Goal: Transaction & Acquisition: Subscribe to service/newsletter

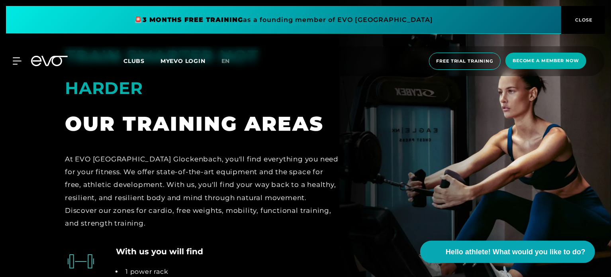
scroll to position [1634, 0]
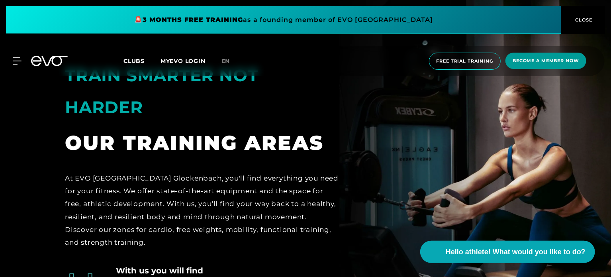
click at [565, 55] on span "Become a member now" at bounding box center [546, 61] width 81 height 16
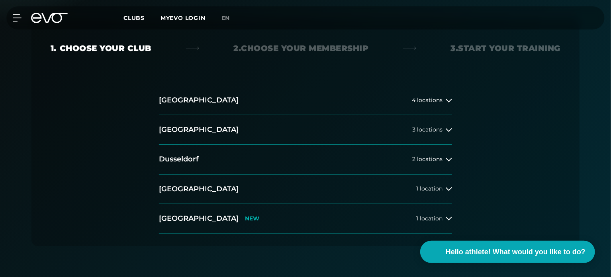
scroll to position [162, 0]
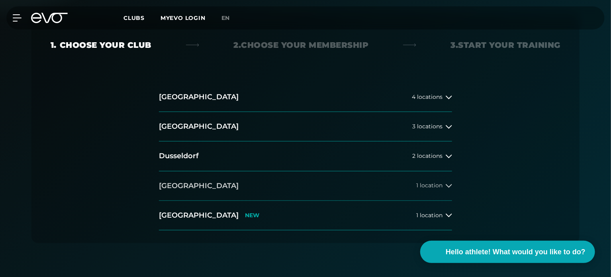
click at [423, 183] on font "location" at bounding box center [431, 185] width 23 height 7
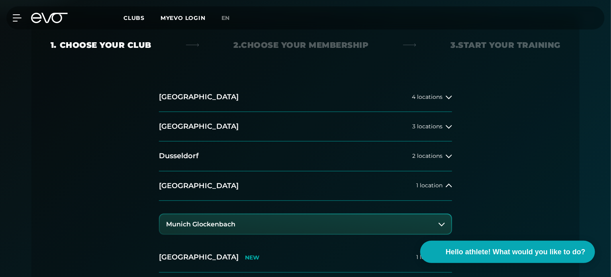
click at [323, 218] on button "Munich Glockenbach" at bounding box center [306, 224] width 292 height 20
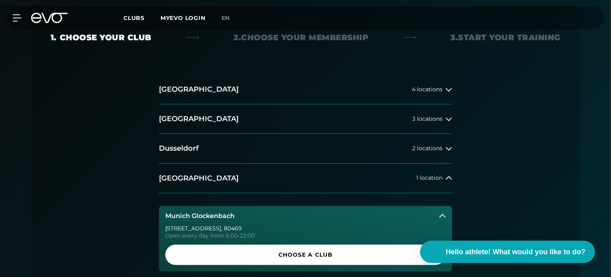
scroll to position [170, 0]
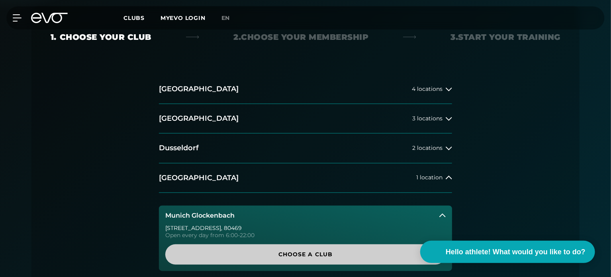
click at [325, 252] on font "Choose a club" at bounding box center [306, 254] width 55 height 7
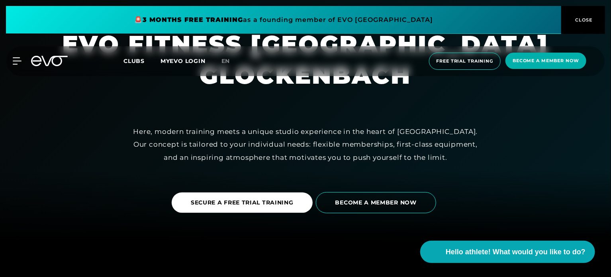
scroll to position [39, 0]
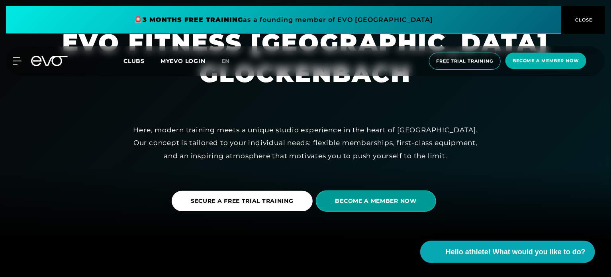
click at [385, 197] on span "BECOME A MEMBER NOW" at bounding box center [376, 201] width 81 height 8
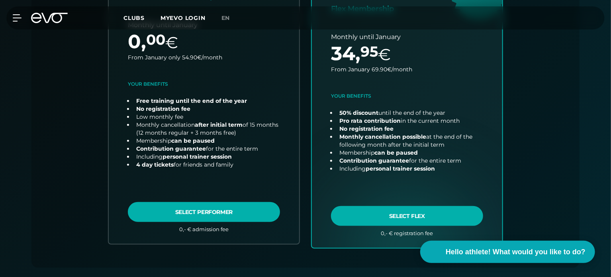
scroll to position [351, 0]
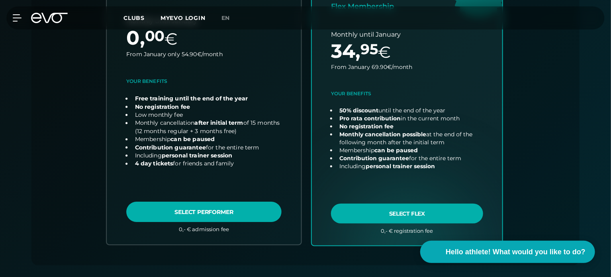
click at [207, 211] on link "choose plan" at bounding box center [204, 91] width 195 height 305
